Goal: Navigation & Orientation: Find specific page/section

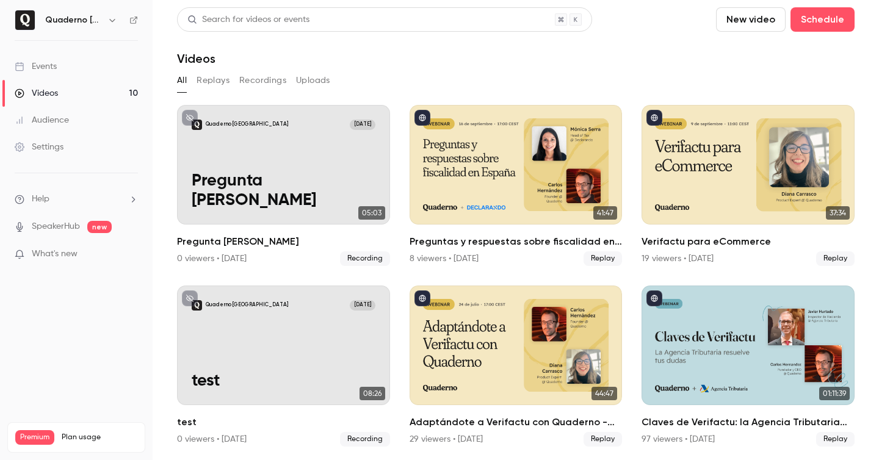
click at [41, 58] on link "Events" at bounding box center [76, 66] width 153 height 27
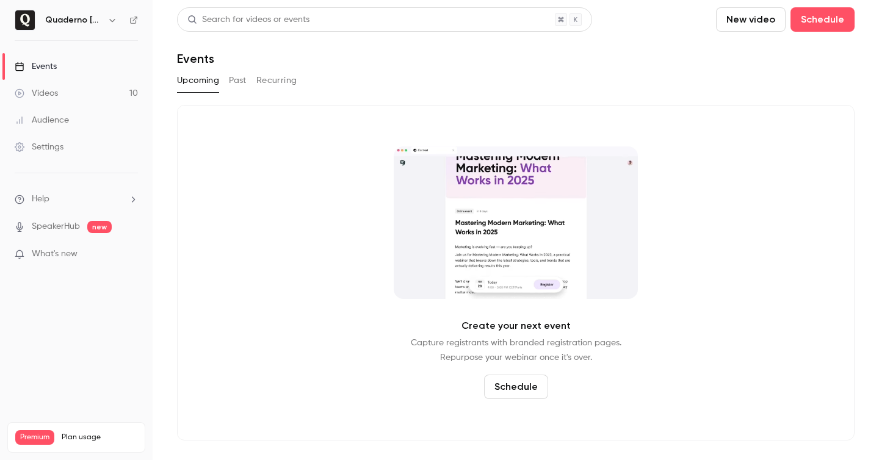
click at [49, 147] on div "Settings" at bounding box center [39, 147] width 49 height 12
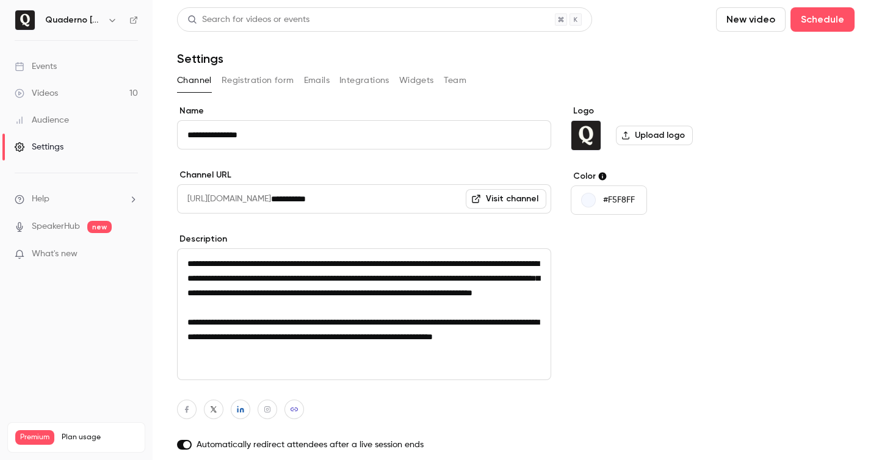
scroll to position [120, 0]
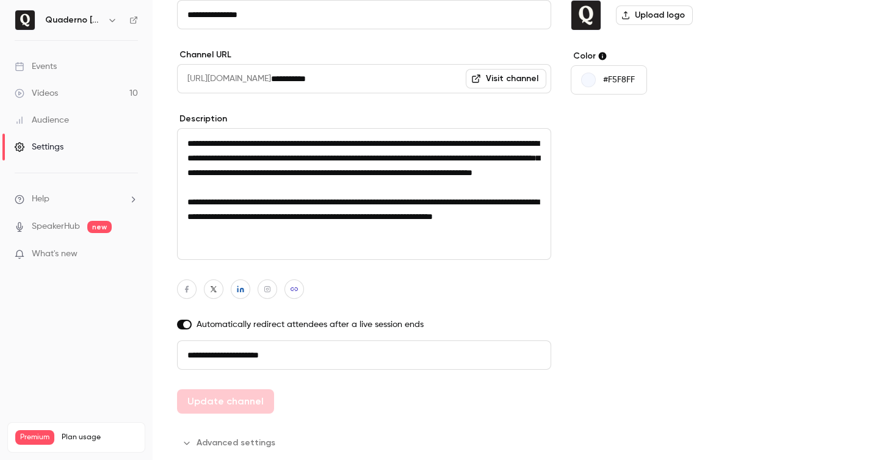
click at [52, 73] on link "Events" at bounding box center [76, 66] width 153 height 27
